Goal: Use online tool/utility

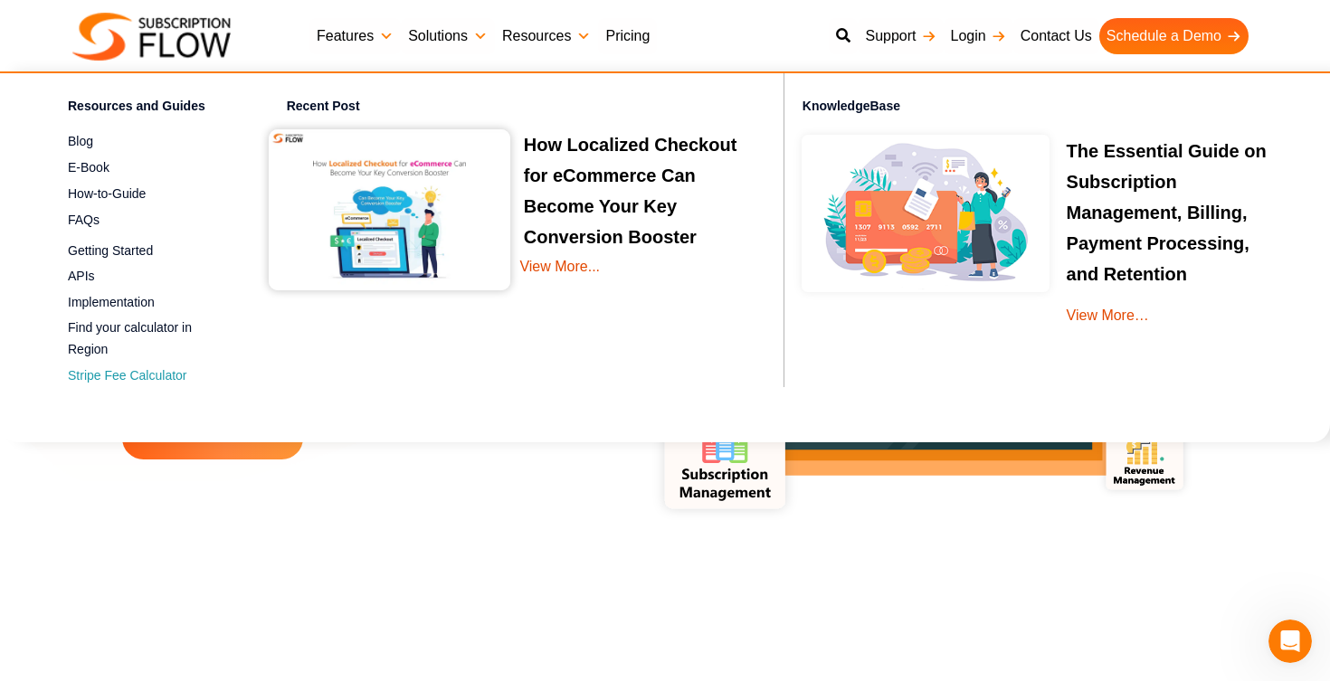
click at [112, 381] on link "Stripe Fee Calculator" at bounding box center [146, 377] width 156 height 22
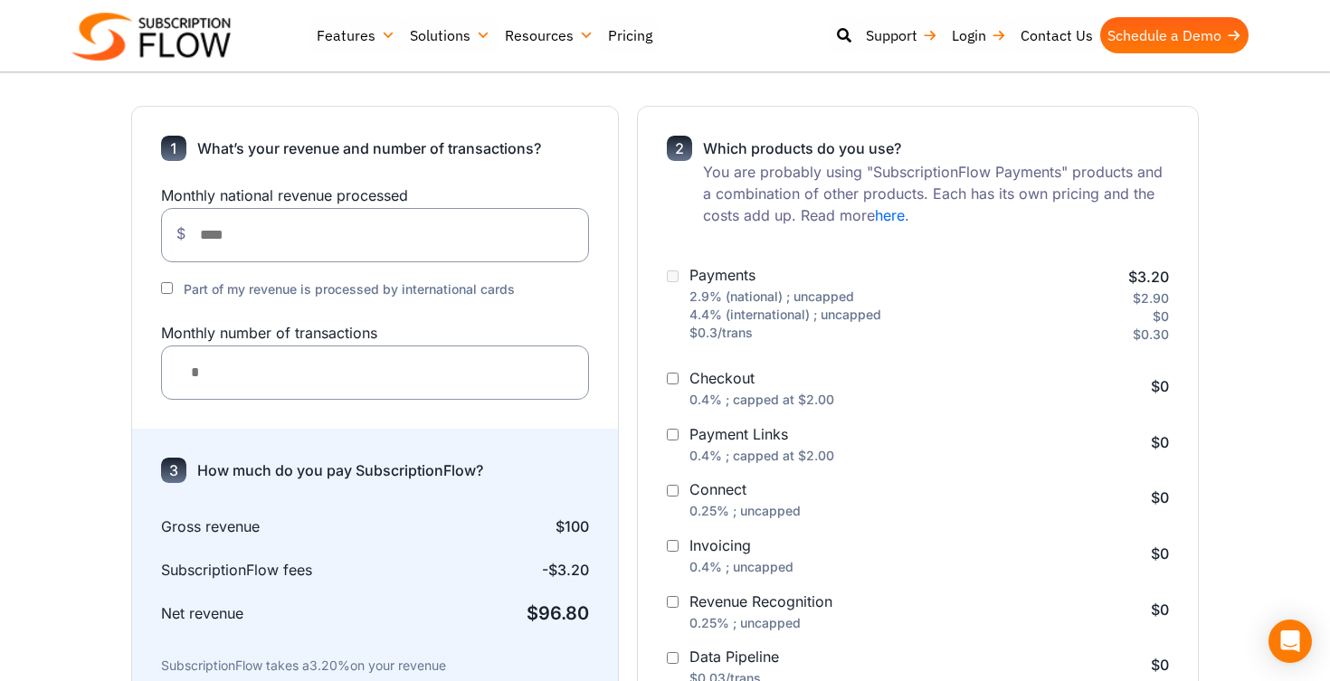
scroll to position [207, 0]
